Goal: Task Accomplishment & Management: Manage account settings

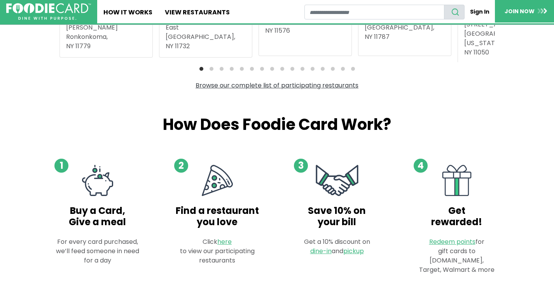
scroll to position [327, 0]
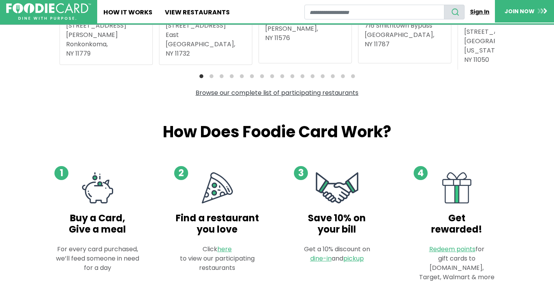
click at [480, 13] on link "Sign In" at bounding box center [479, 12] width 30 height 14
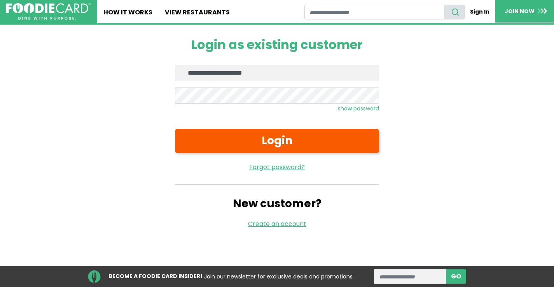
type input "**********"
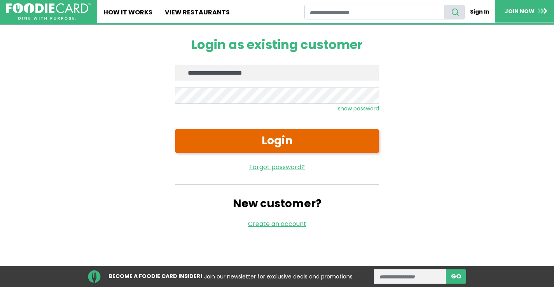
click at [274, 141] on button "Login" at bounding box center [277, 141] width 204 height 24
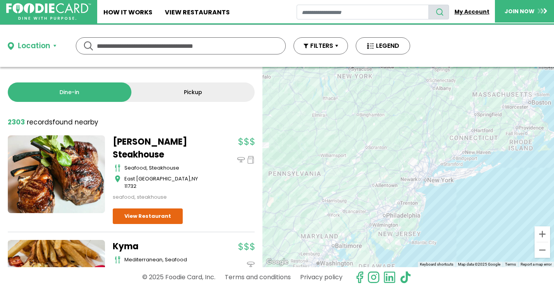
click at [468, 12] on link "My Account" at bounding box center [472, 12] width 46 height 14
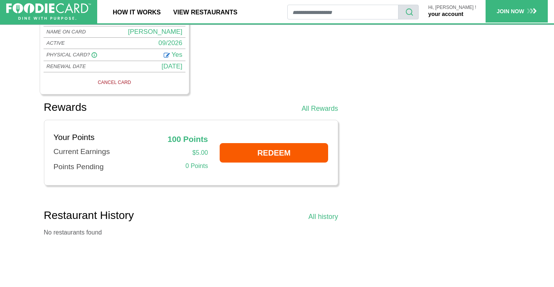
scroll to position [403, 0]
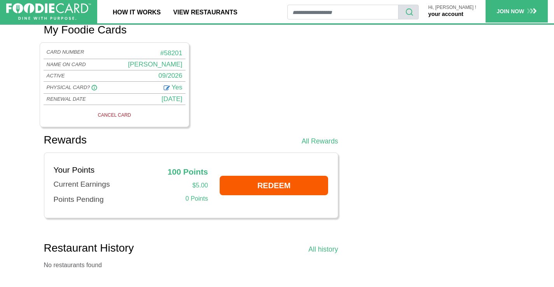
click at [123, 120] on link "CANCEL CARD" at bounding box center [114, 114] width 137 height 11
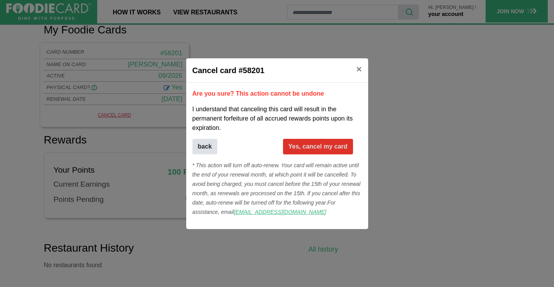
click at [330, 145] on button "Yes, cancel my card" at bounding box center [318, 147] width 70 height 16
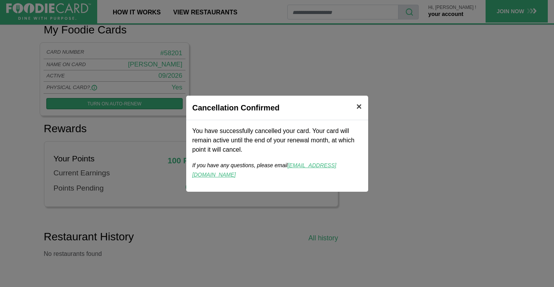
click at [360, 112] on span "×" at bounding box center [358, 106] width 5 height 10
